Goal: Information Seeking & Learning: Find specific fact

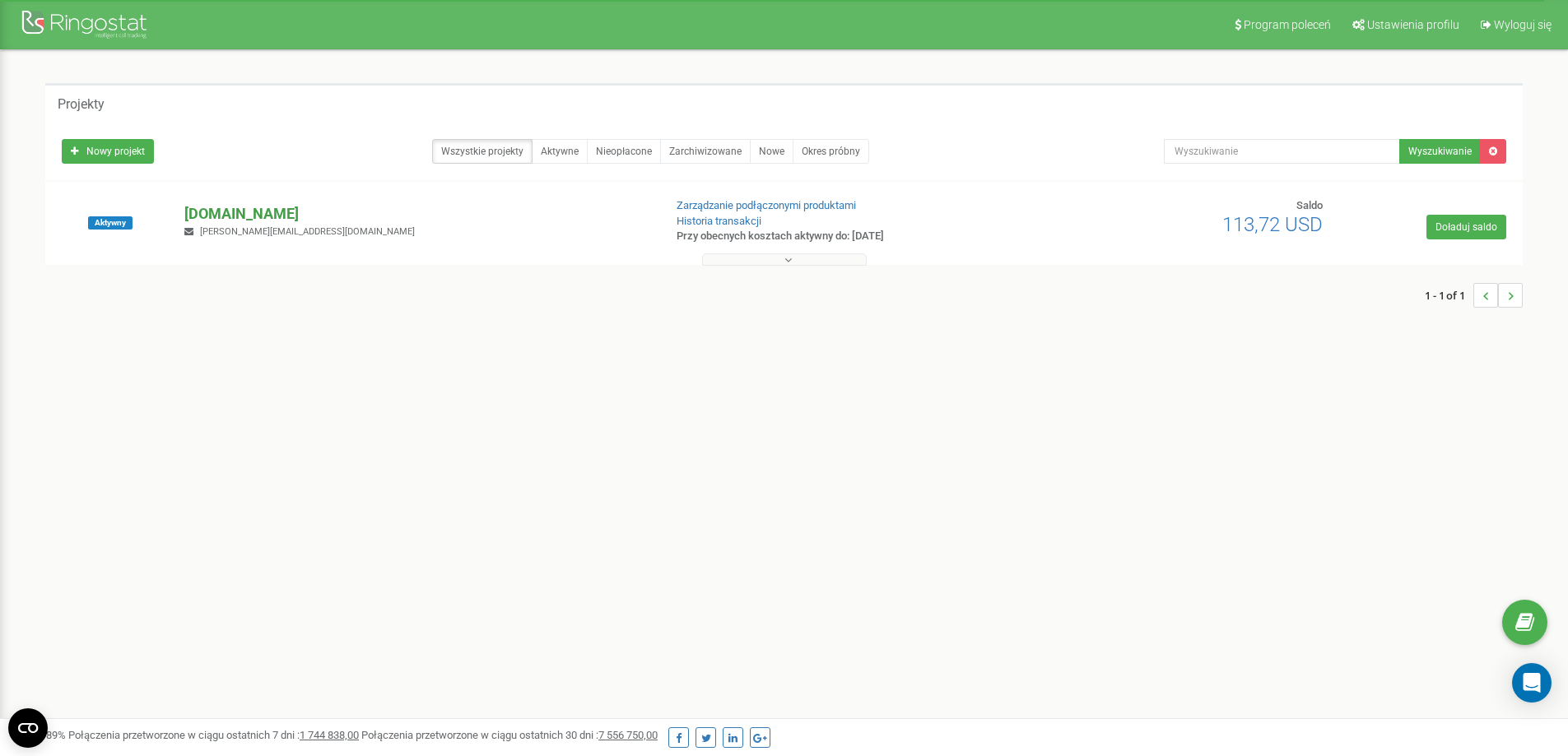
click at [210, 212] on p "[DOMAIN_NAME]" at bounding box center [417, 214] width 465 height 21
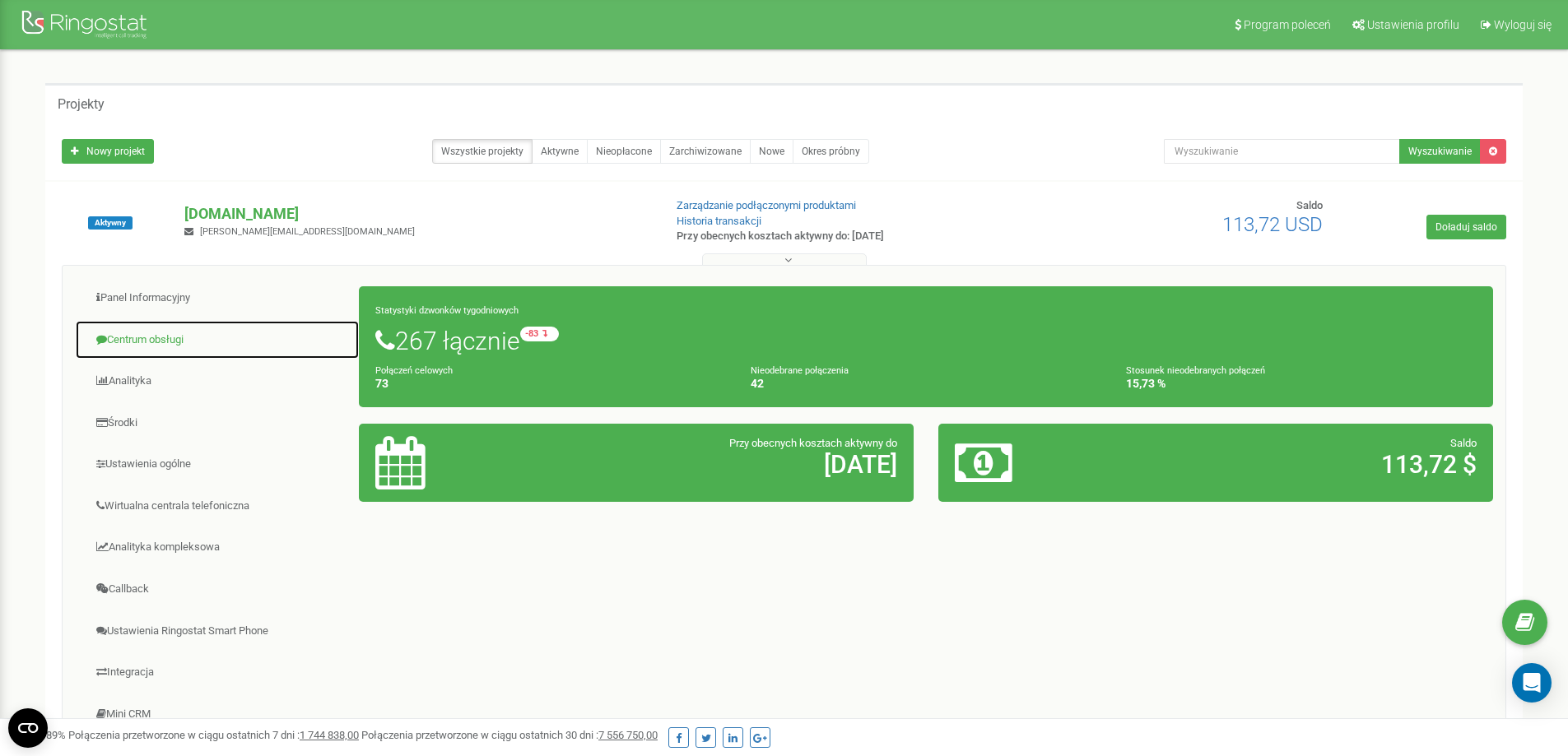
click at [165, 331] on link "Centrum obsługi" at bounding box center [217, 341] width 285 height 41
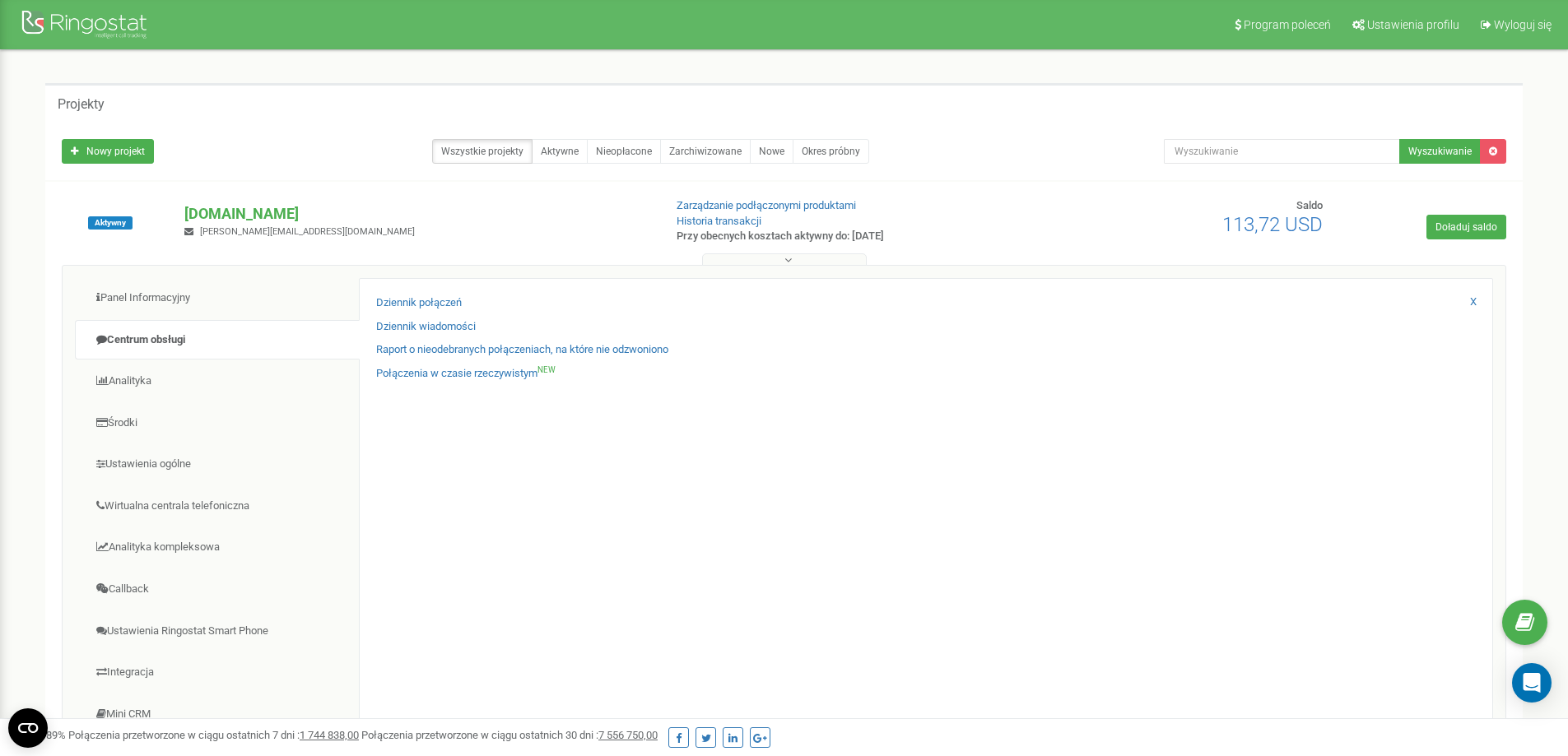
click at [403, 293] on div "Dziennik połączeń Dziennik wiadomości Raport o nieodebranych połączeniach, na k…" at bounding box center [926, 536] width 1134 height 517
click at [405, 300] on link "Dziennik połączeń" at bounding box center [419, 303] width 86 height 15
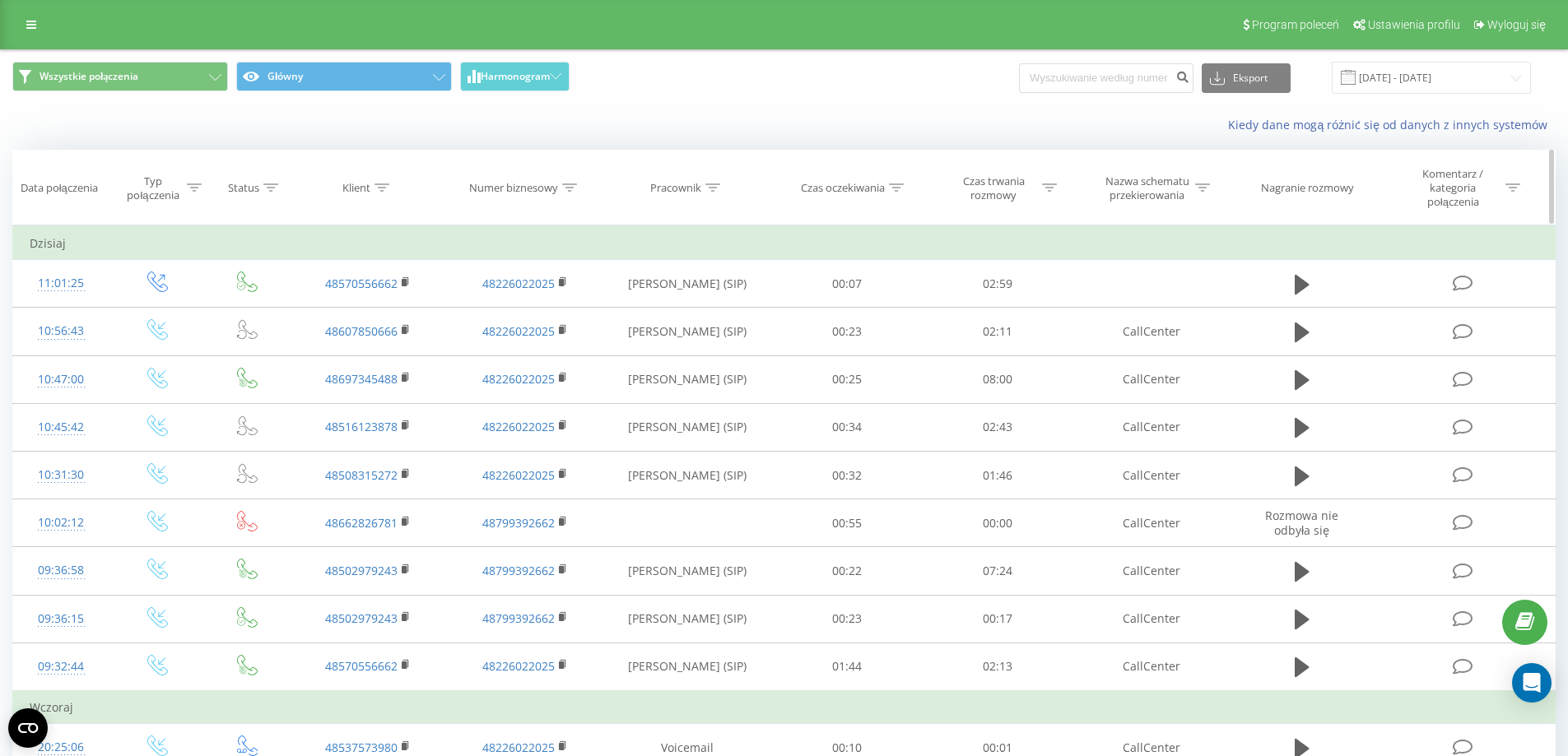
click at [377, 186] on icon at bounding box center [381, 187] width 14 height 9
click at [407, 311] on input "text" at bounding box center [369, 313] width 145 height 29
paste input "607 850 666"
type input "607 850 666"
click at [400, 350] on span "OK" at bounding box center [404, 345] width 46 height 25
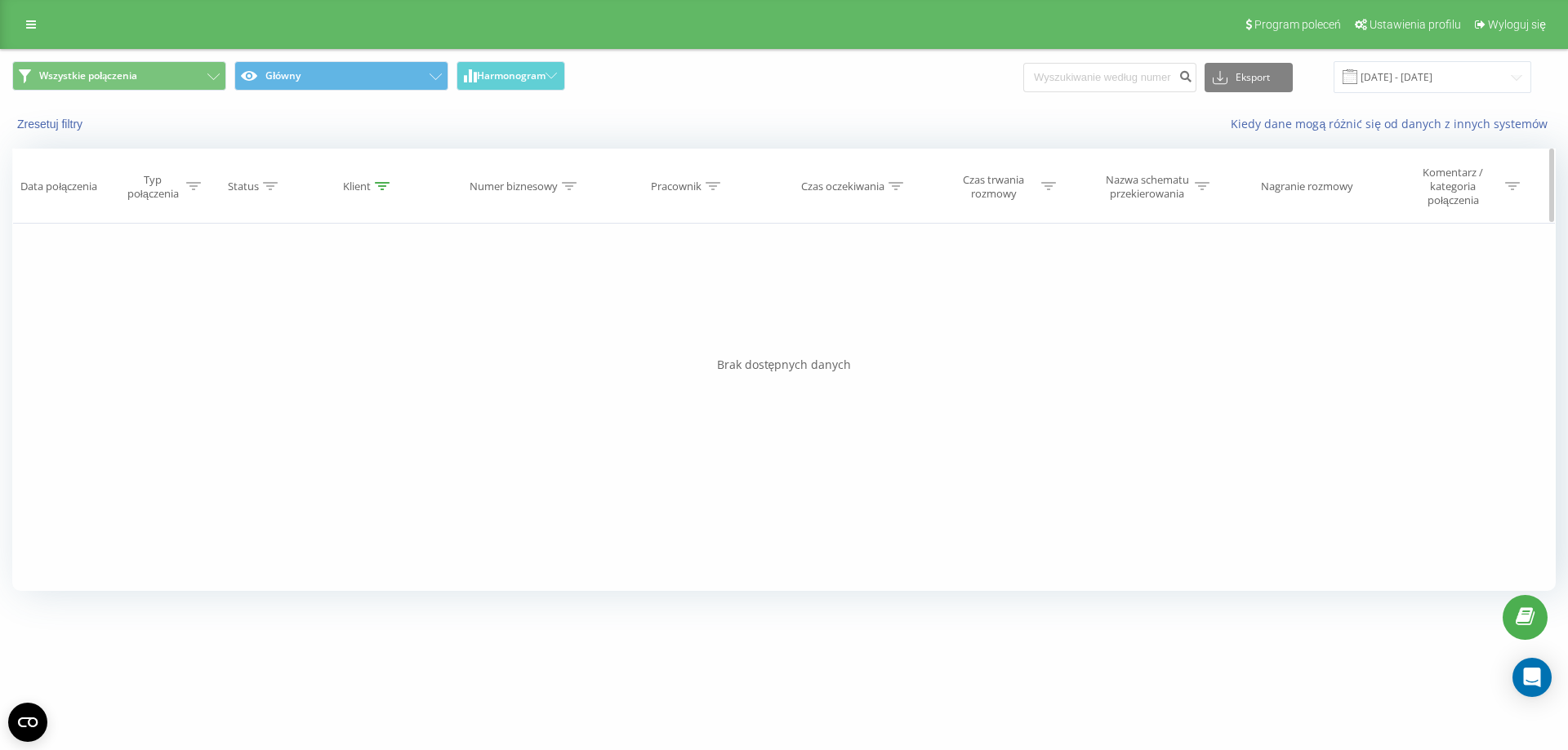
click at [380, 178] on th "Klient" at bounding box center [369, 187] width 157 height 75
click at [380, 185] on icon at bounding box center [381, 186] width 14 height 9
click at [340, 340] on button "Anuluj" at bounding box center [330, 343] width 69 height 20
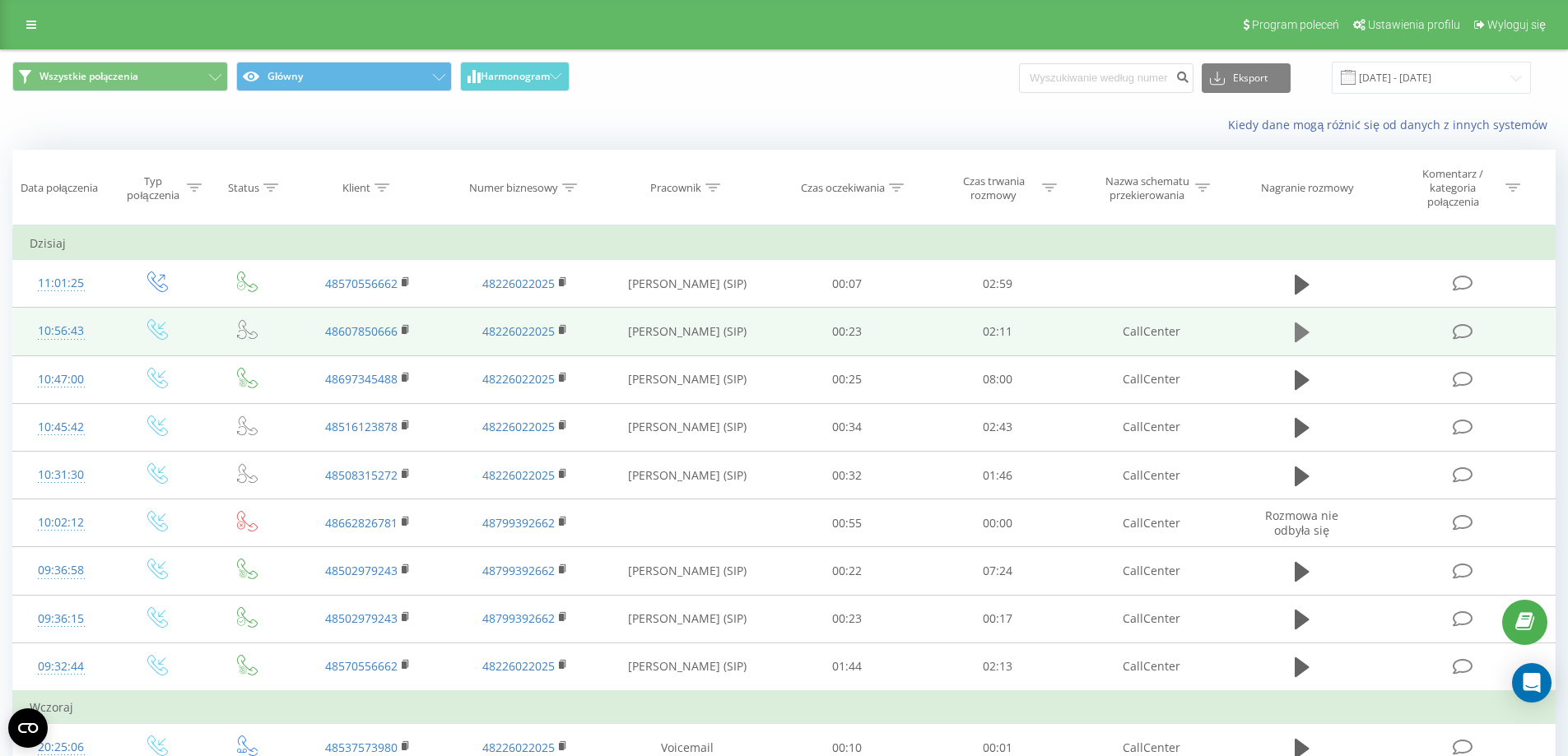
click at [1308, 332] on icon at bounding box center [1302, 332] width 14 height 23
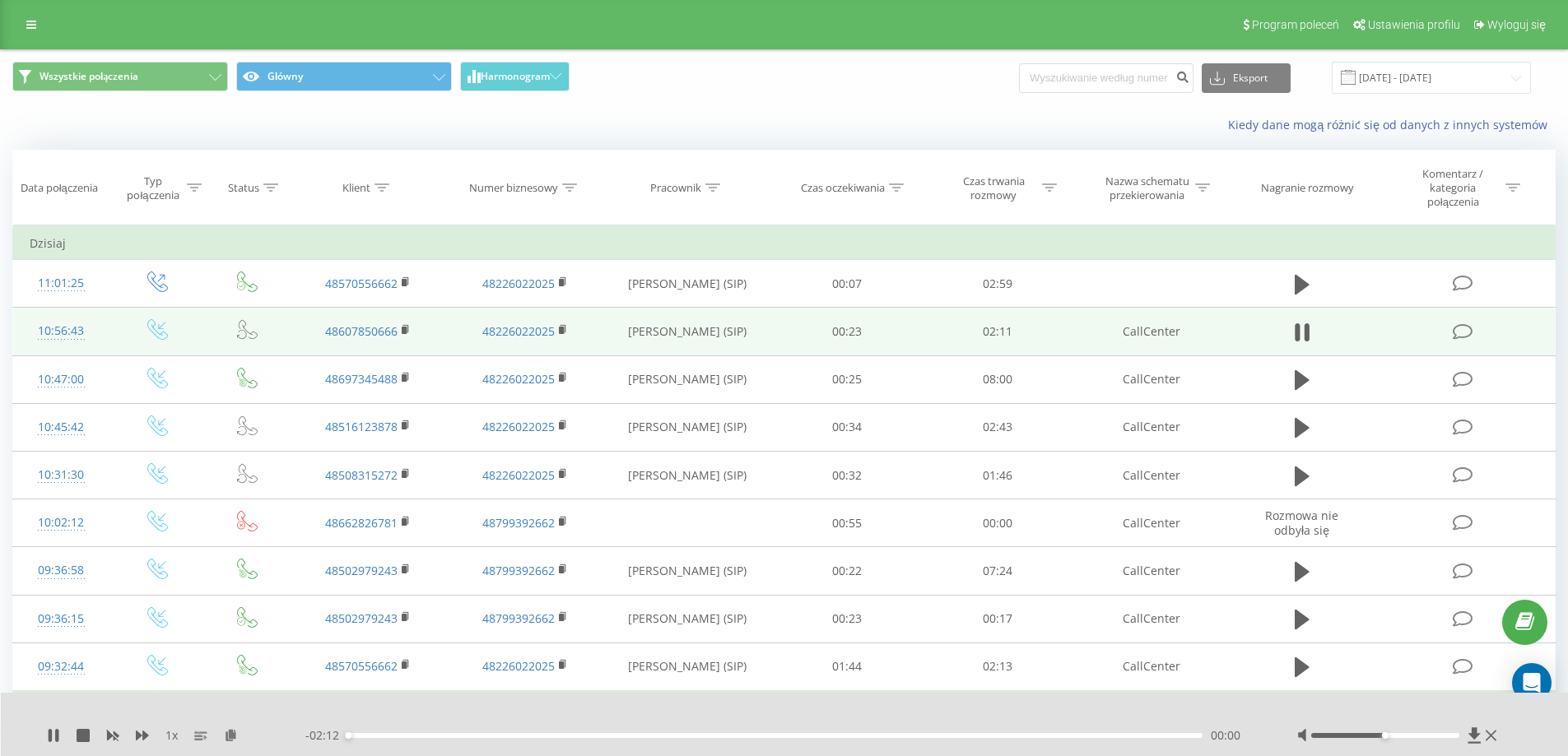
click at [373, 737] on div "00:00" at bounding box center [775, 735] width 855 height 5
click at [1381, 108] on div "Kiedy dane mogą różnić się od danych z innych systemów" at bounding box center [784, 125] width 1566 height 40
